Goal: Task Accomplishment & Management: Use online tool/utility

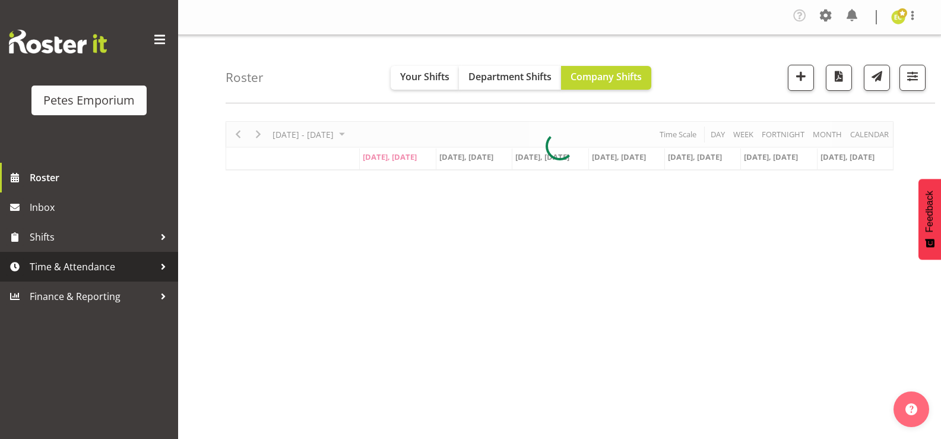
click at [62, 260] on span "Time & Attendance" at bounding box center [92, 267] width 125 height 18
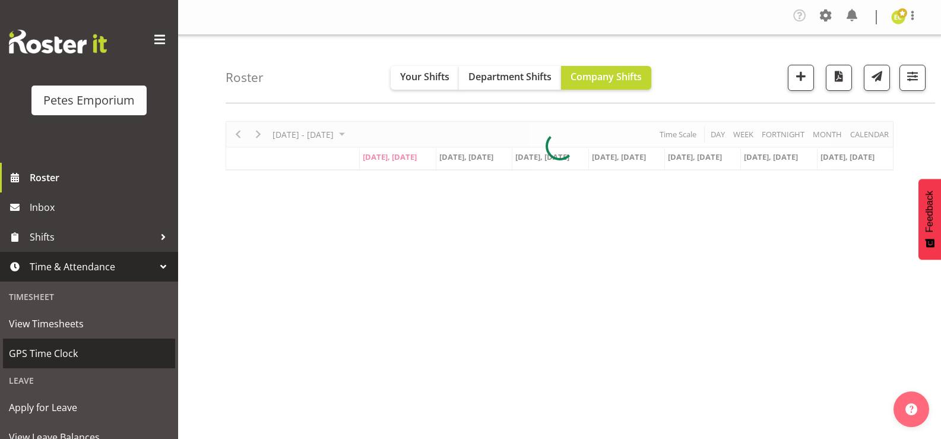
click at [53, 359] on span "GPS Time Clock" at bounding box center [89, 354] width 160 height 18
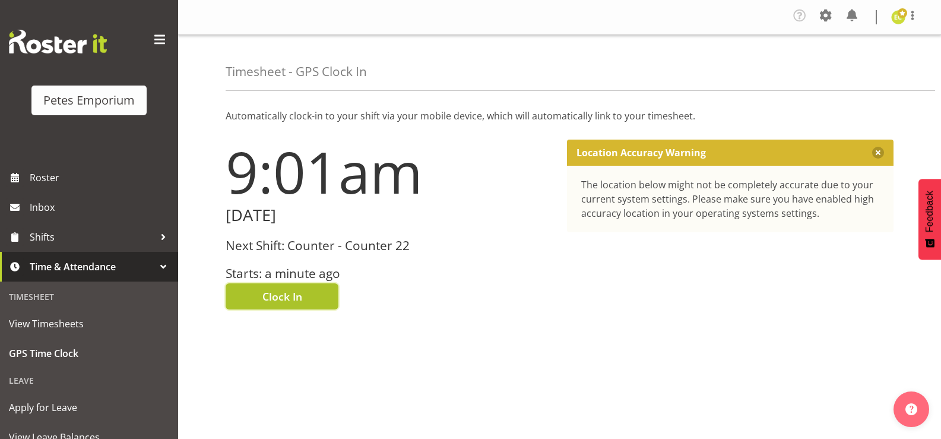
click at [315, 301] on button "Clock In" at bounding box center [282, 296] width 113 height 26
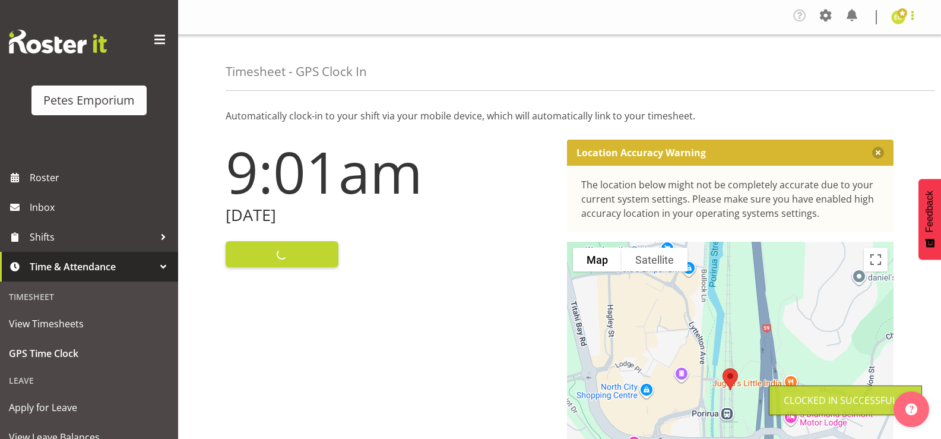
click at [908, 10] on span at bounding box center [913, 15] width 14 height 14
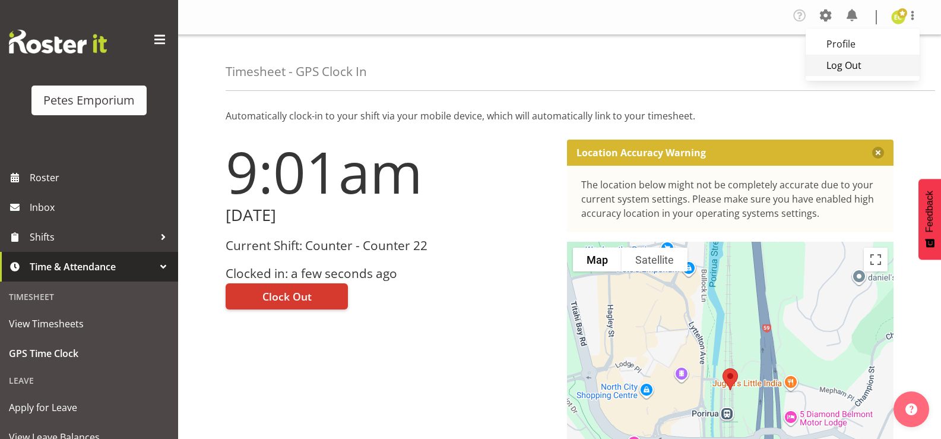
click at [839, 68] on link "Log Out" at bounding box center [863, 65] width 114 height 21
